Goal: Transaction & Acquisition: Book appointment/travel/reservation

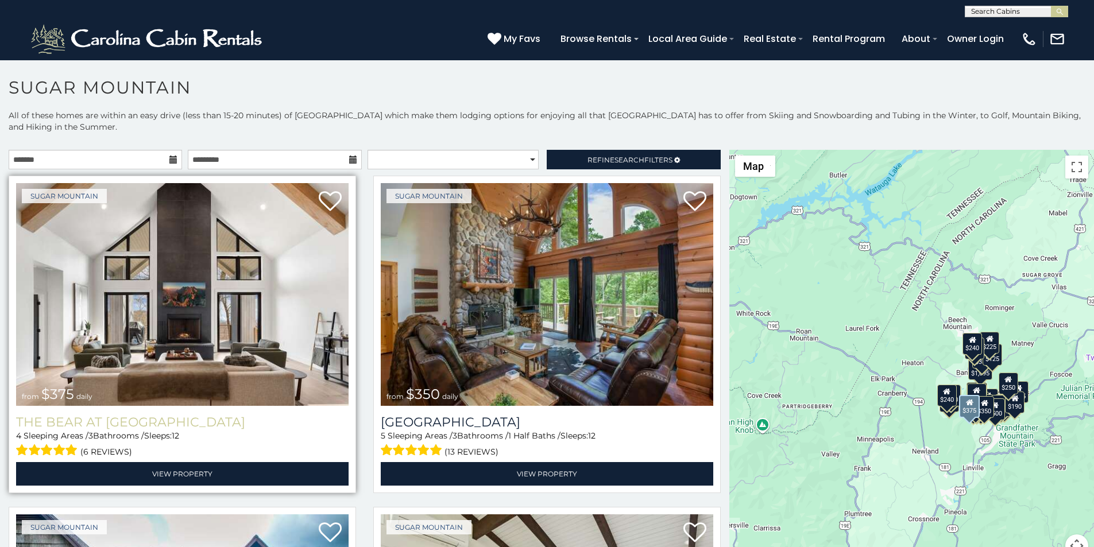
scroll to position [72, 0]
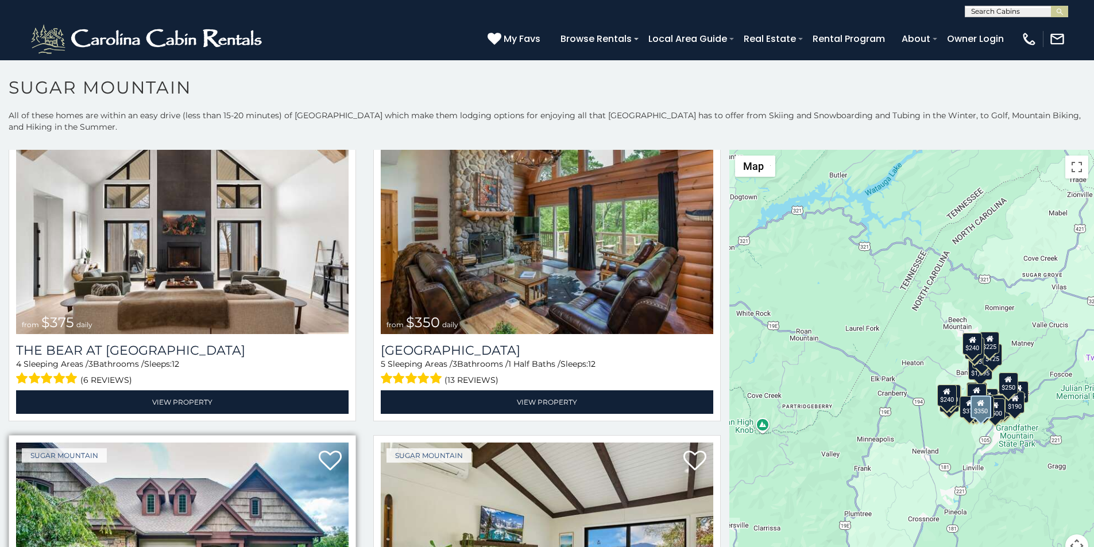
click at [29, 545] on img at bounding box center [182, 554] width 333 height 223
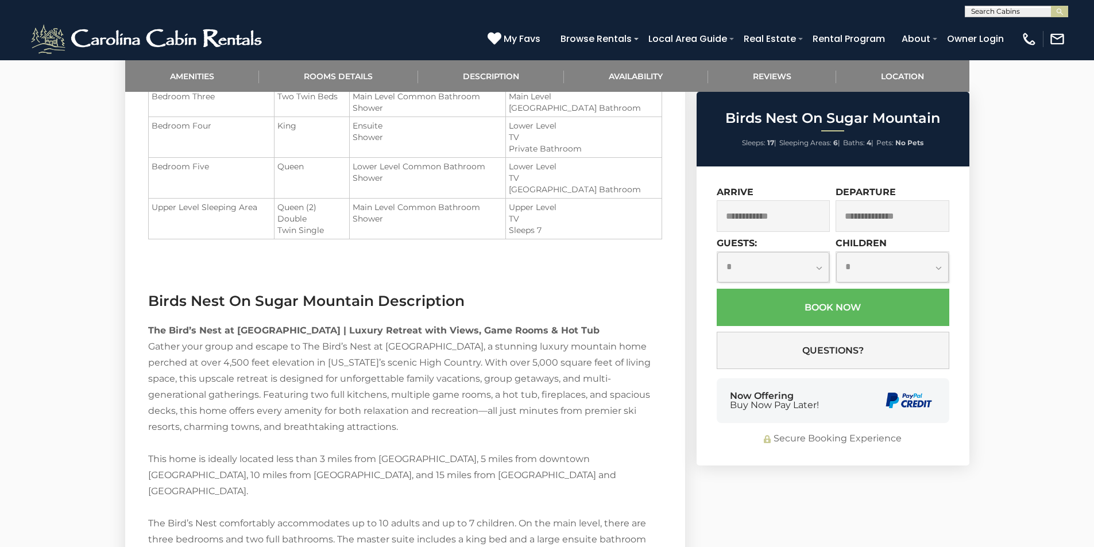
scroll to position [1230, 0]
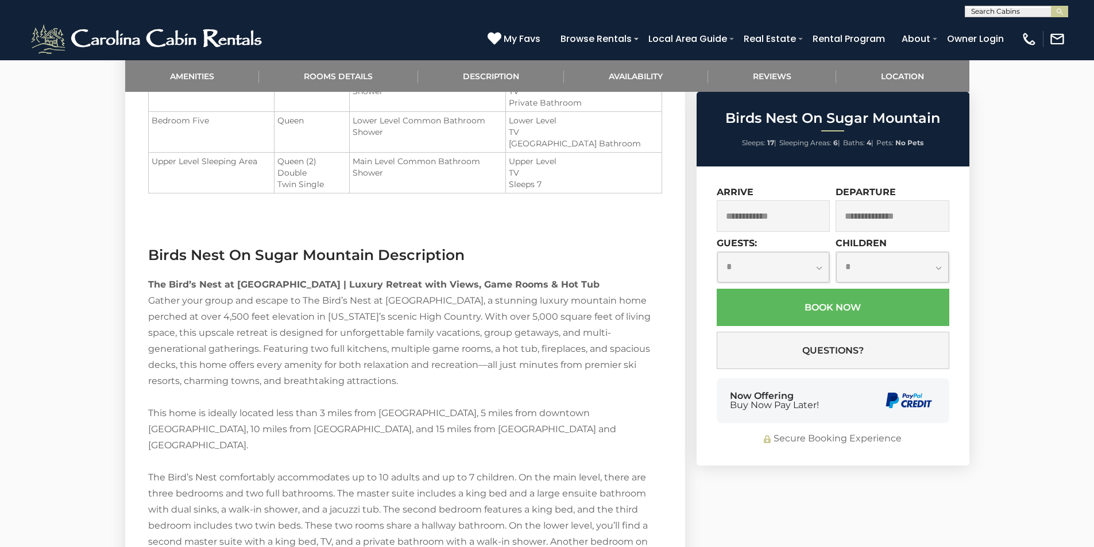
click at [728, 457] on div "**********" at bounding box center [833, 316] width 273 height 299
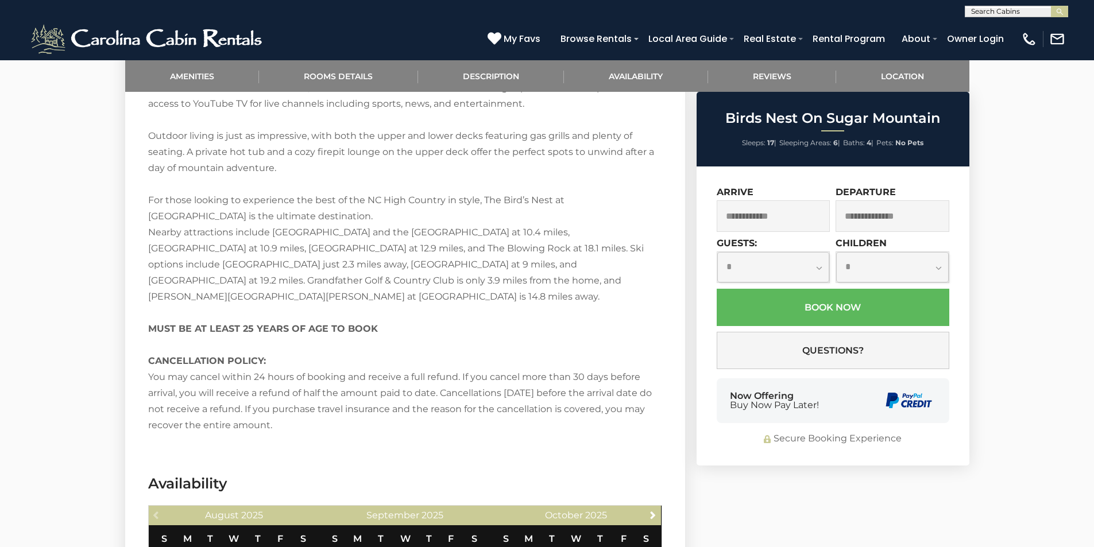
scroll to position [2028, 0]
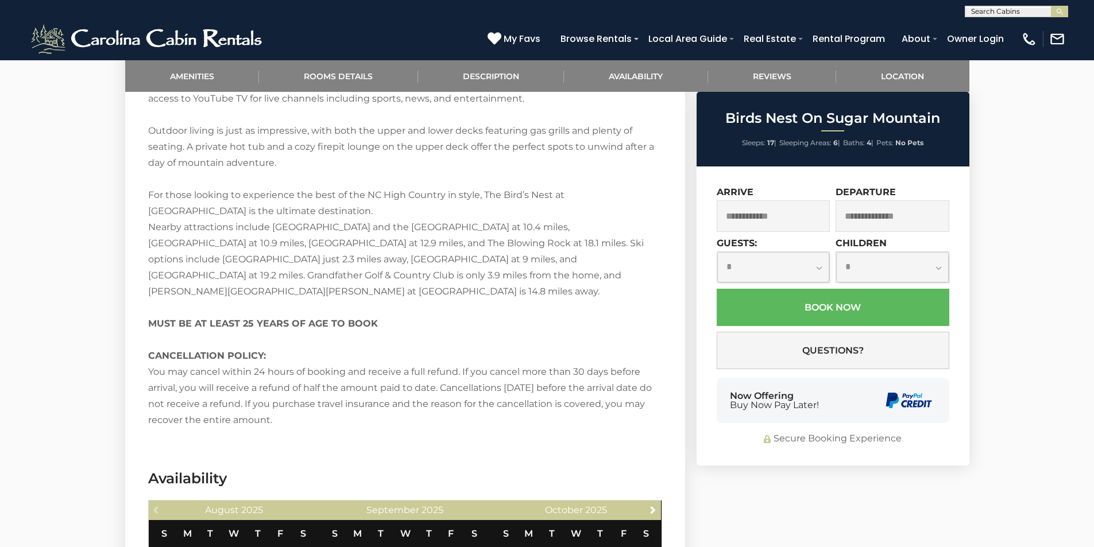
click at [859, 410] on div "Now Offering Buy Now Pay Later!" at bounding box center [833, 401] width 233 height 45
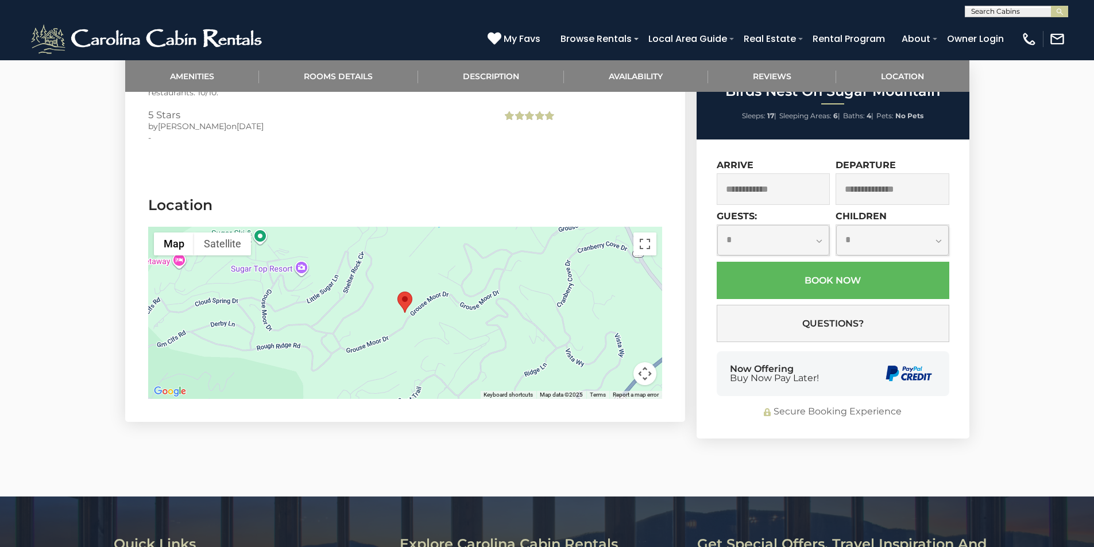
scroll to position [2733, 0]
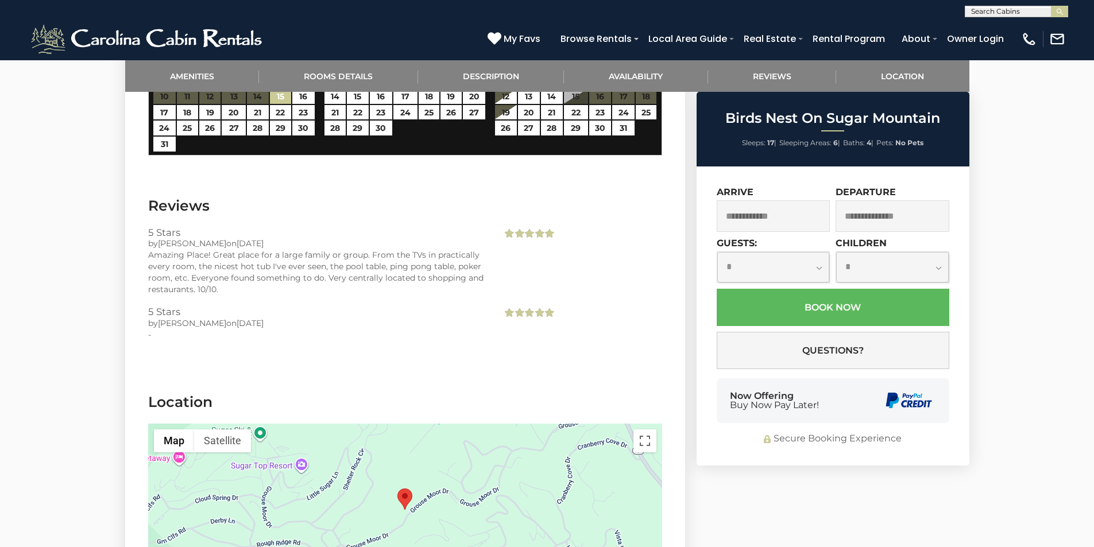
scroll to position [2446, 0]
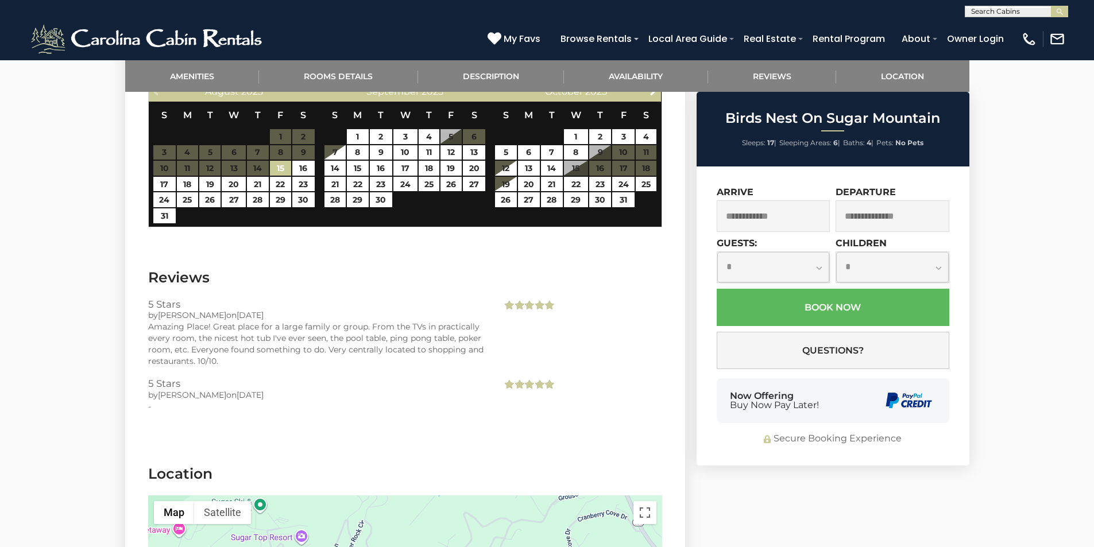
click at [326, 17] on div "**********" at bounding box center [547, 8] width 1094 height 17
click at [374, 24] on div "[PHONE_NUMBER] My Favs Browse Rentals Local Area Guide Activities & Attractions…" at bounding box center [547, 38] width 1094 height 43
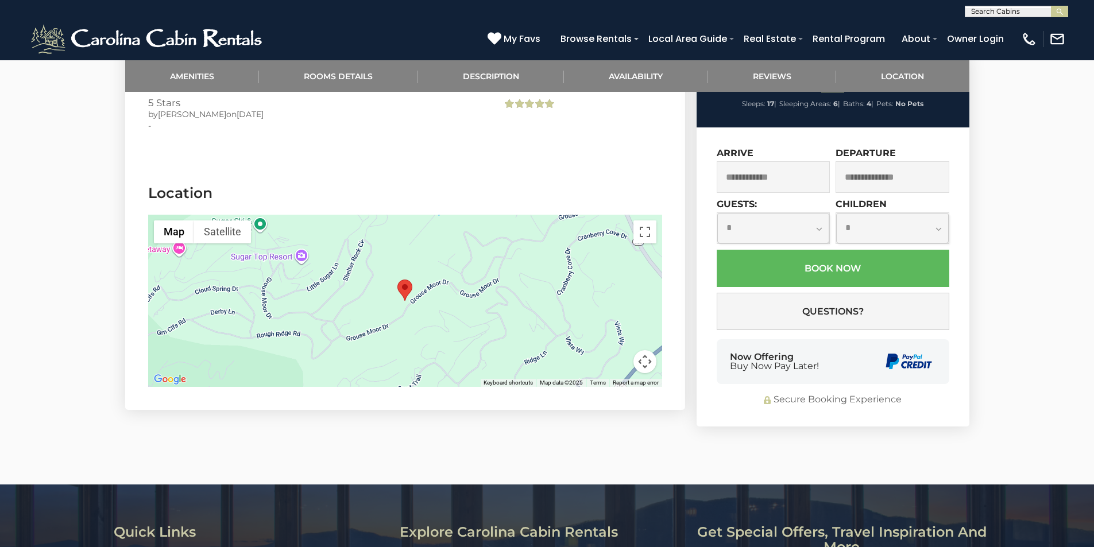
scroll to position [2733, 0]
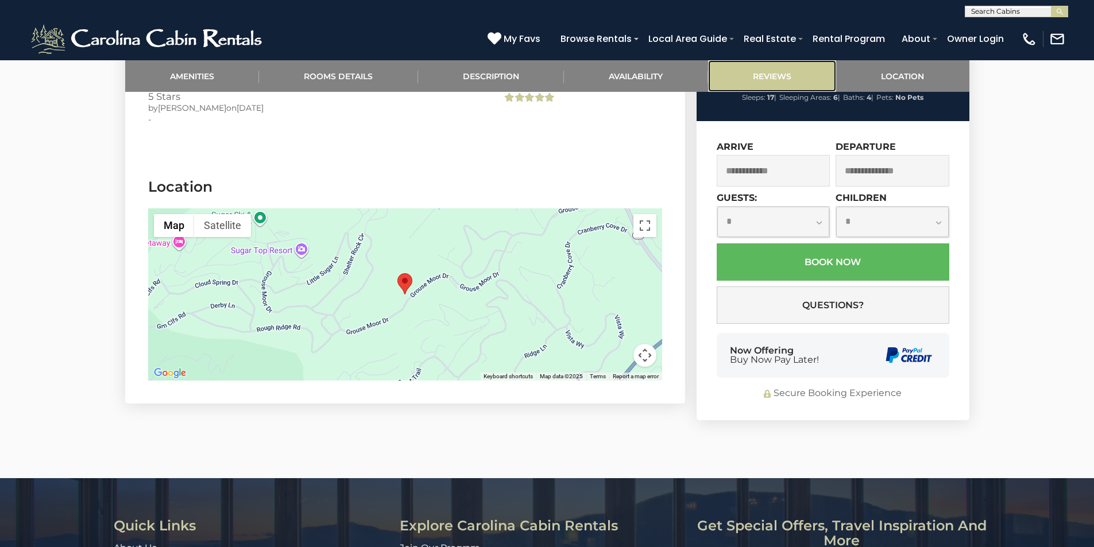
click at [722, 68] on link "Reviews" at bounding box center [772, 76] width 129 height 32
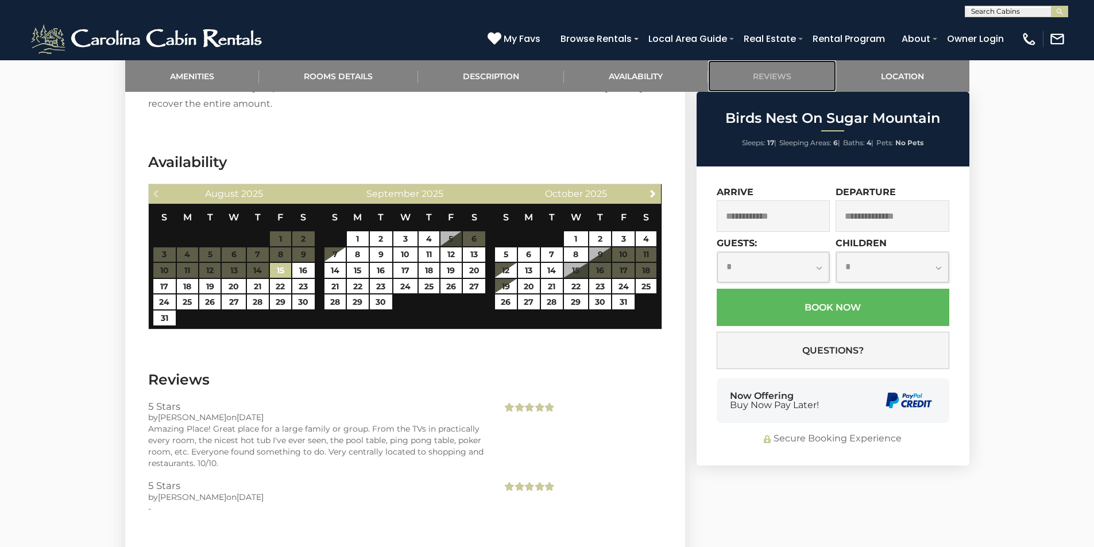
scroll to position [2279, 0]
